Goal: Information Seeking & Learning: Learn about a topic

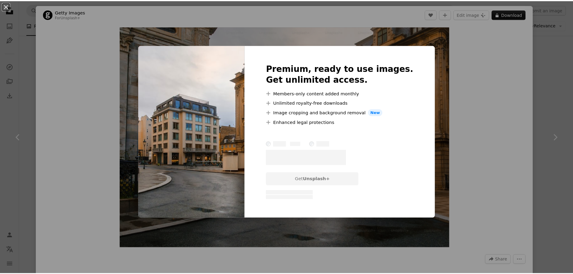
scroll to position [210, 0]
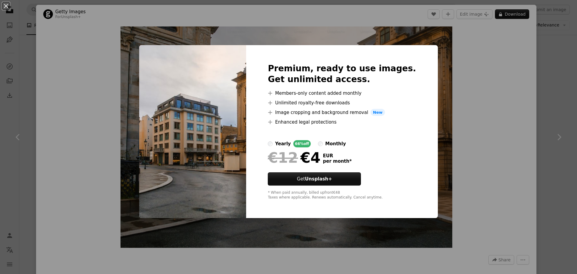
click at [514, 71] on div "An X shape Premium, ready to use images. Get unlimited access. A plus sign Memb…" at bounding box center [288, 137] width 577 height 274
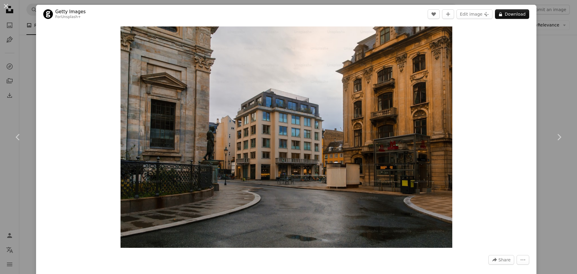
click at [555, 31] on div "An X shape Chevron left Chevron right Getty Images For Unsplash+ A heart A plus…" at bounding box center [288, 137] width 577 height 274
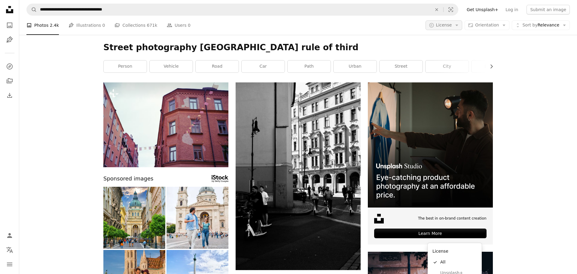
click at [441, 26] on span "License" at bounding box center [444, 25] width 16 height 5
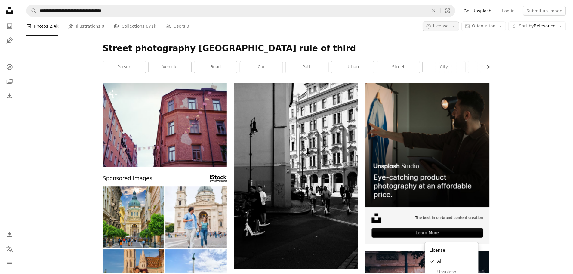
scroll to position [210, 0]
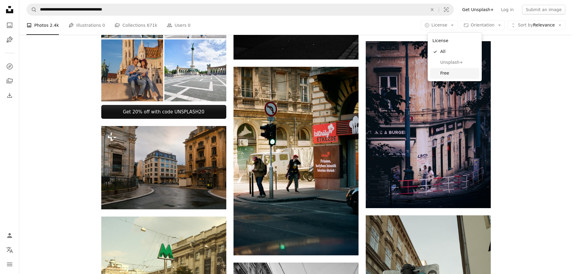
click at [448, 72] on span "Free" at bounding box center [458, 73] width 37 height 6
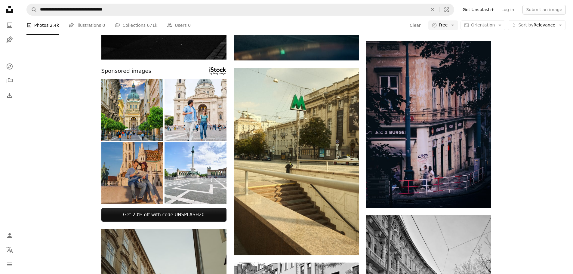
scroll to position [812, 0]
click at [455, 26] on icon "Arrow down" at bounding box center [452, 25] width 5 height 5
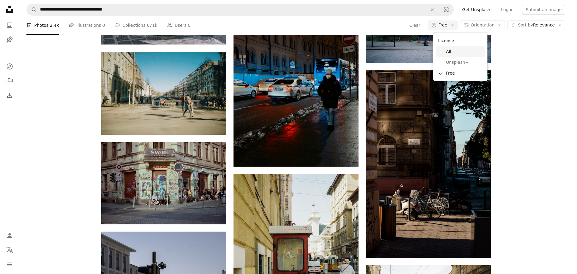
click at [451, 52] on span "All" at bounding box center [464, 52] width 37 height 6
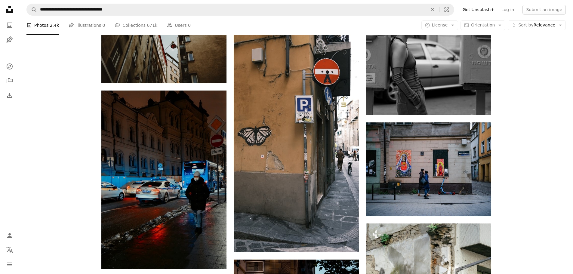
scroll to position [1262, 0]
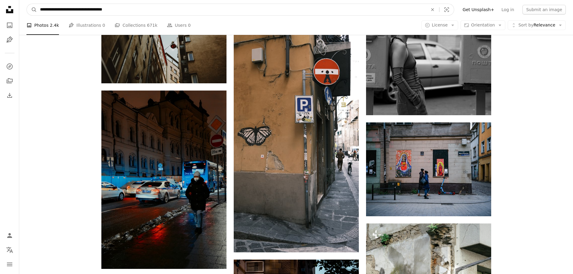
drag, startPoint x: 136, startPoint y: 10, endPoint x: -14, endPoint y: 14, distance: 150.4
